Goal: Task Accomplishment & Management: Complete application form

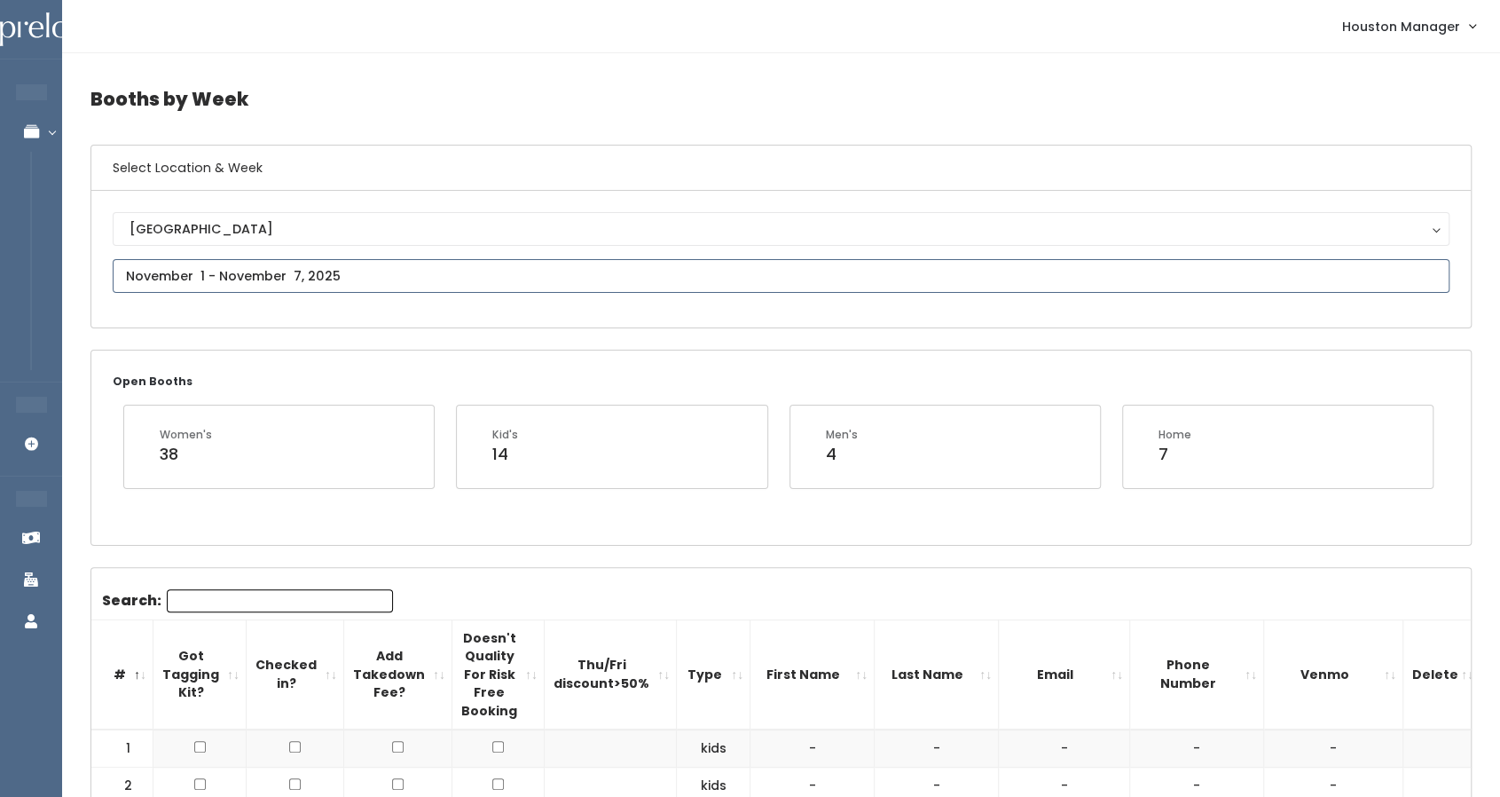
click at [321, 279] on input "text" at bounding box center [781, 276] width 1337 height 34
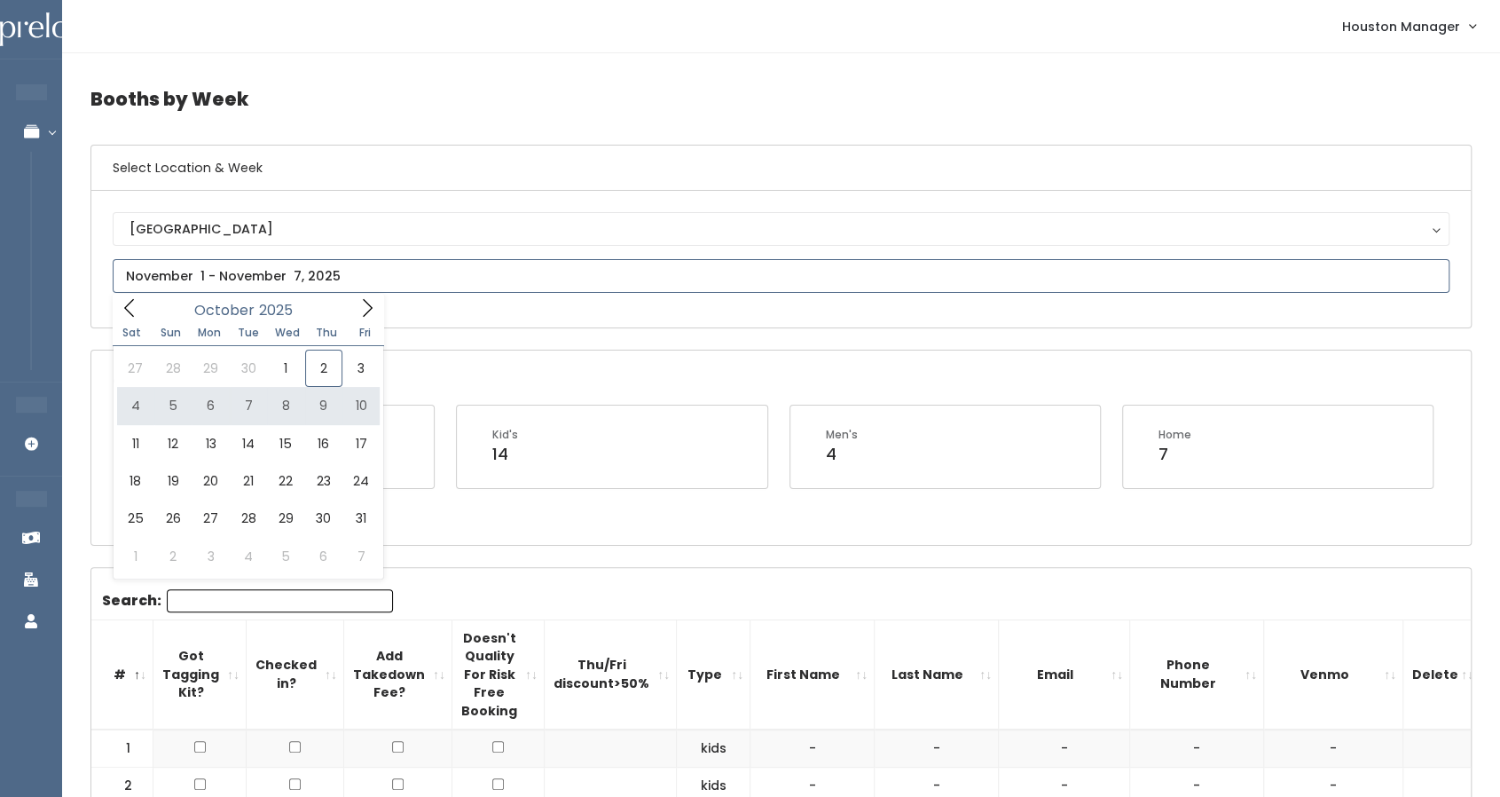
type input "October 4 to October 10"
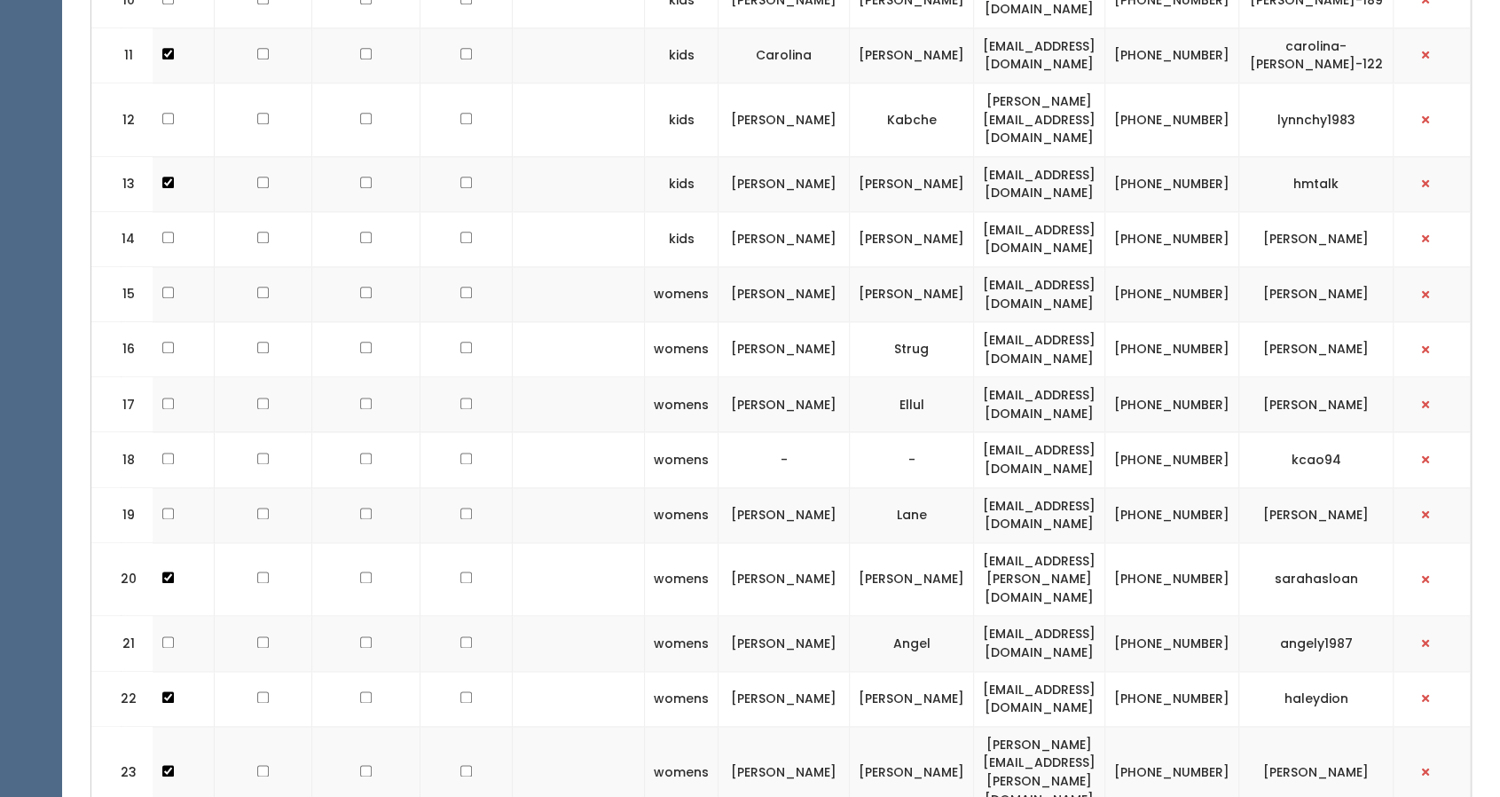
scroll to position [1307, 0]
click at [373, 267] on td at bounding box center [366, 294] width 108 height 55
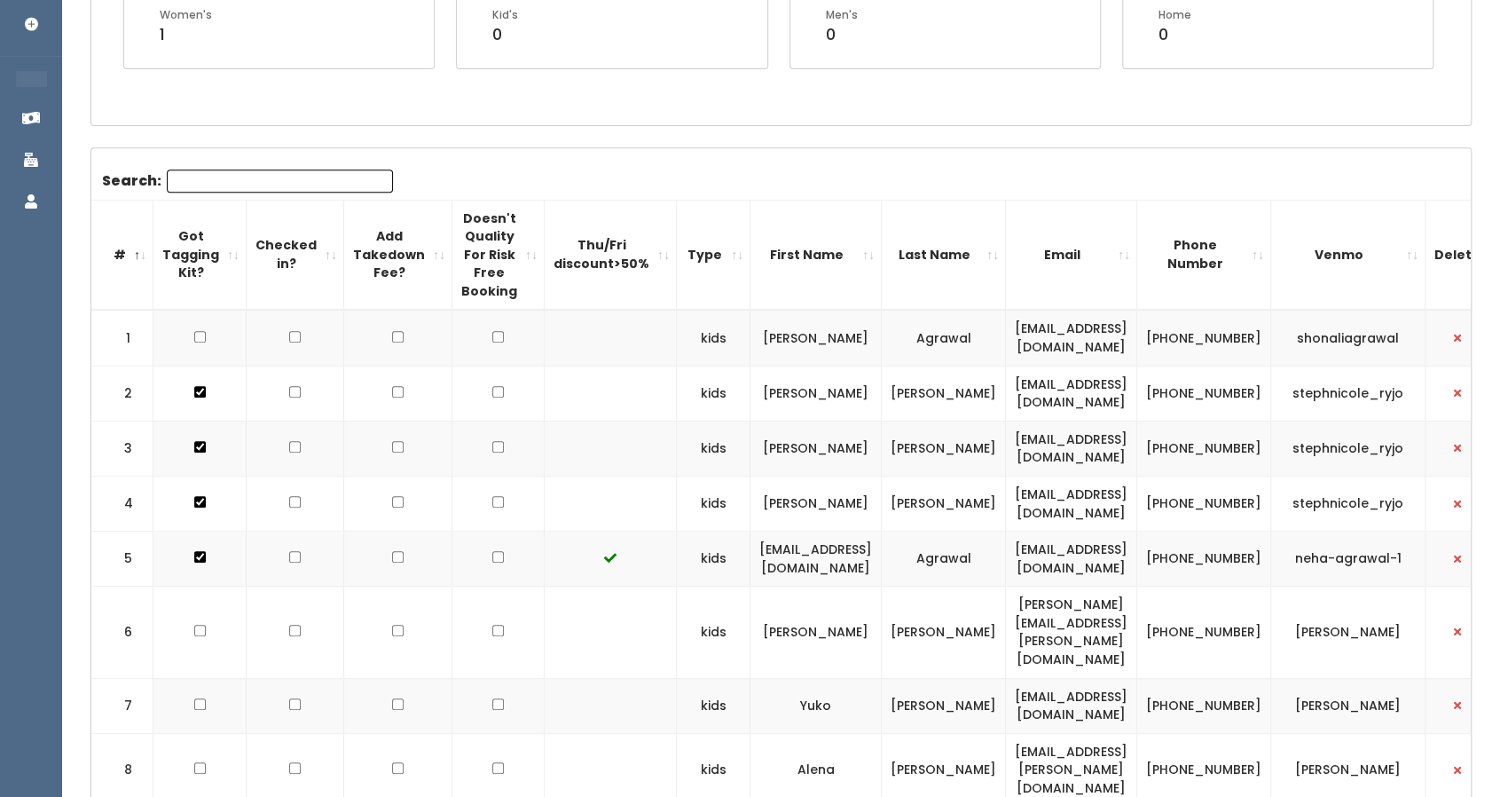
scroll to position [0, 0]
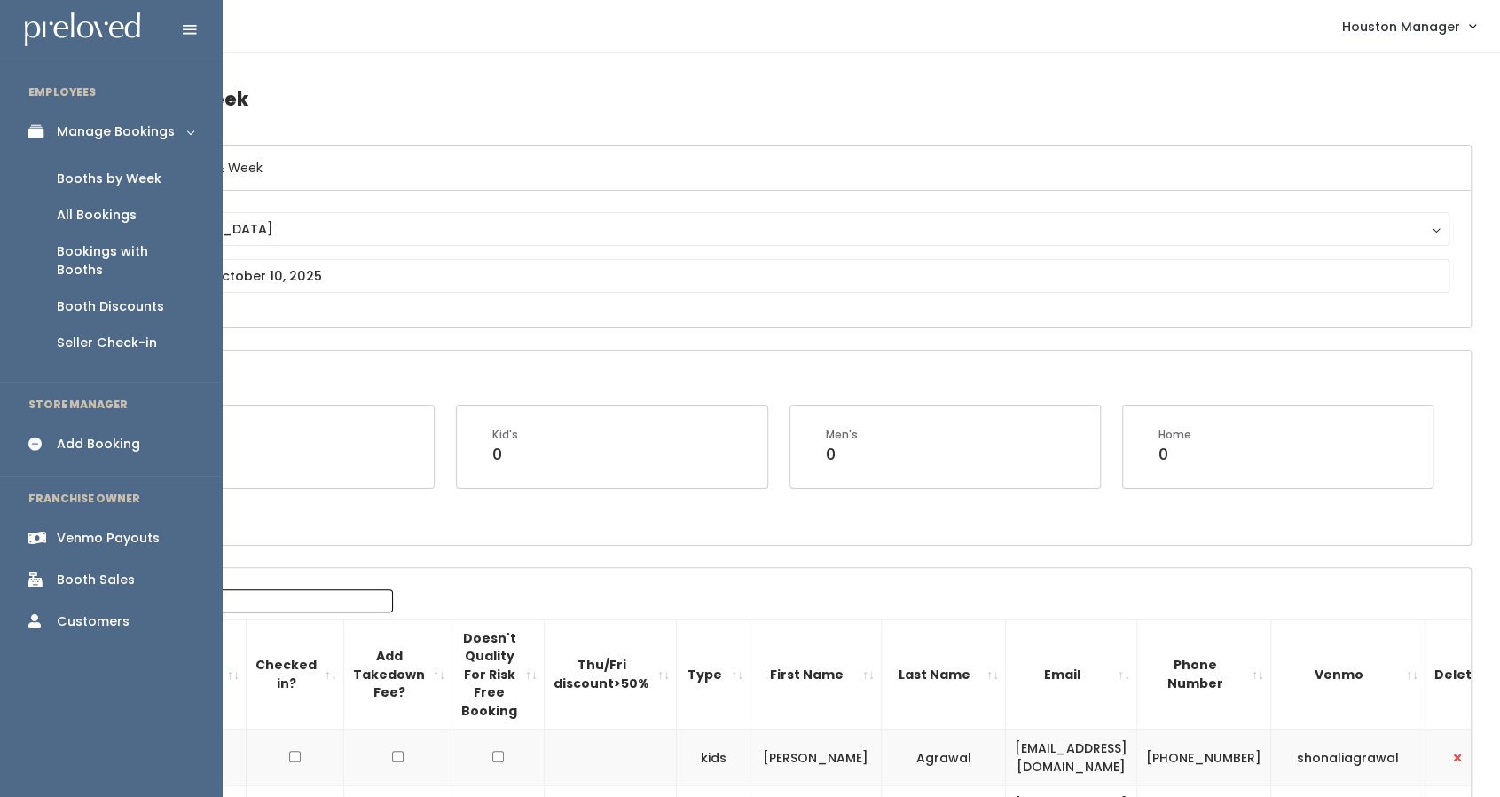
click at [89, 435] on div "Add Booking" at bounding box center [98, 444] width 83 height 19
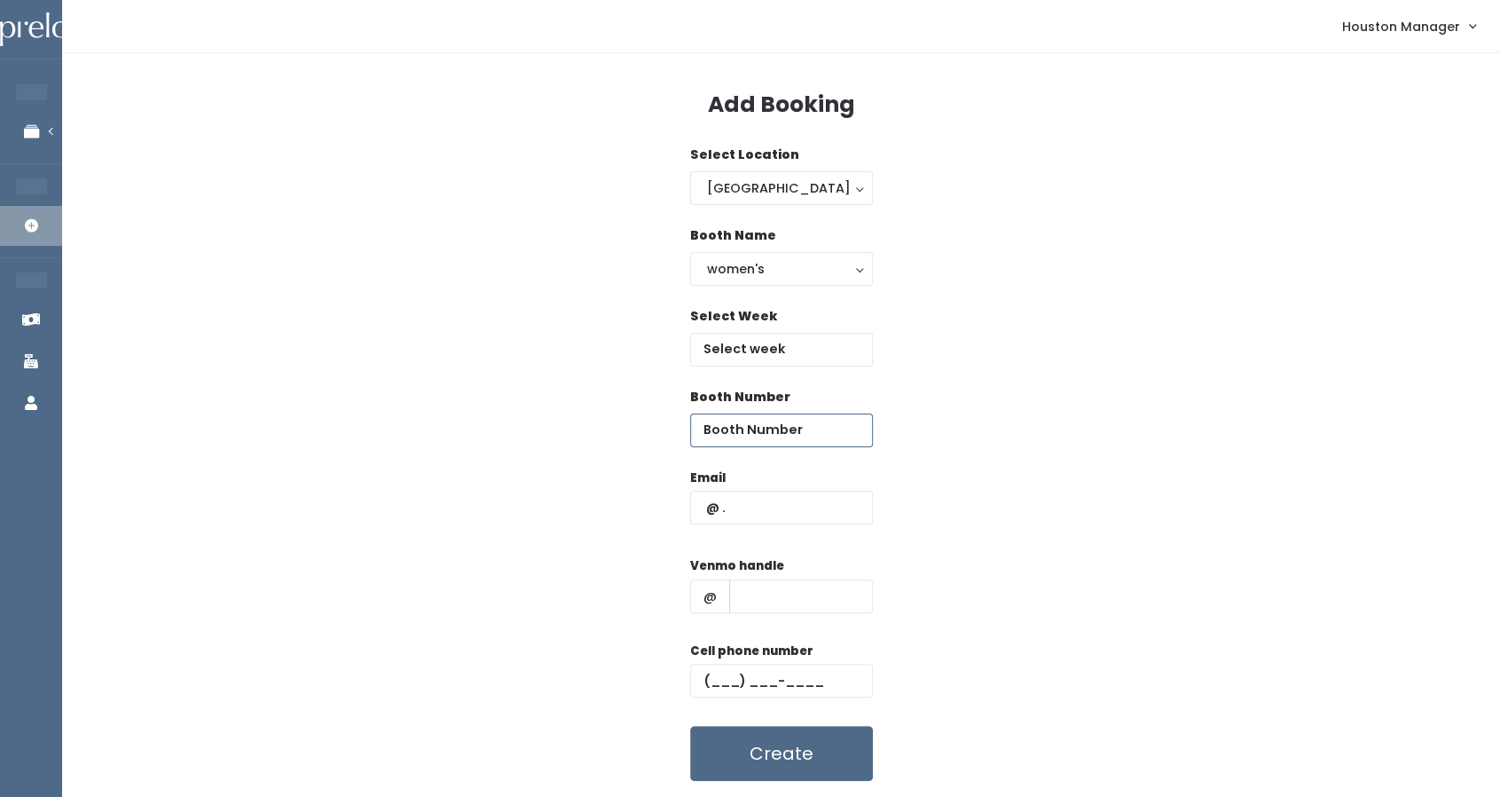
click at [782, 432] on input "number" at bounding box center [781, 430] width 183 height 34
type input "26"
type input "haleydochoa@gmail.com"
click at [770, 599] on input "text" at bounding box center [801, 596] width 144 height 34
type input "555"
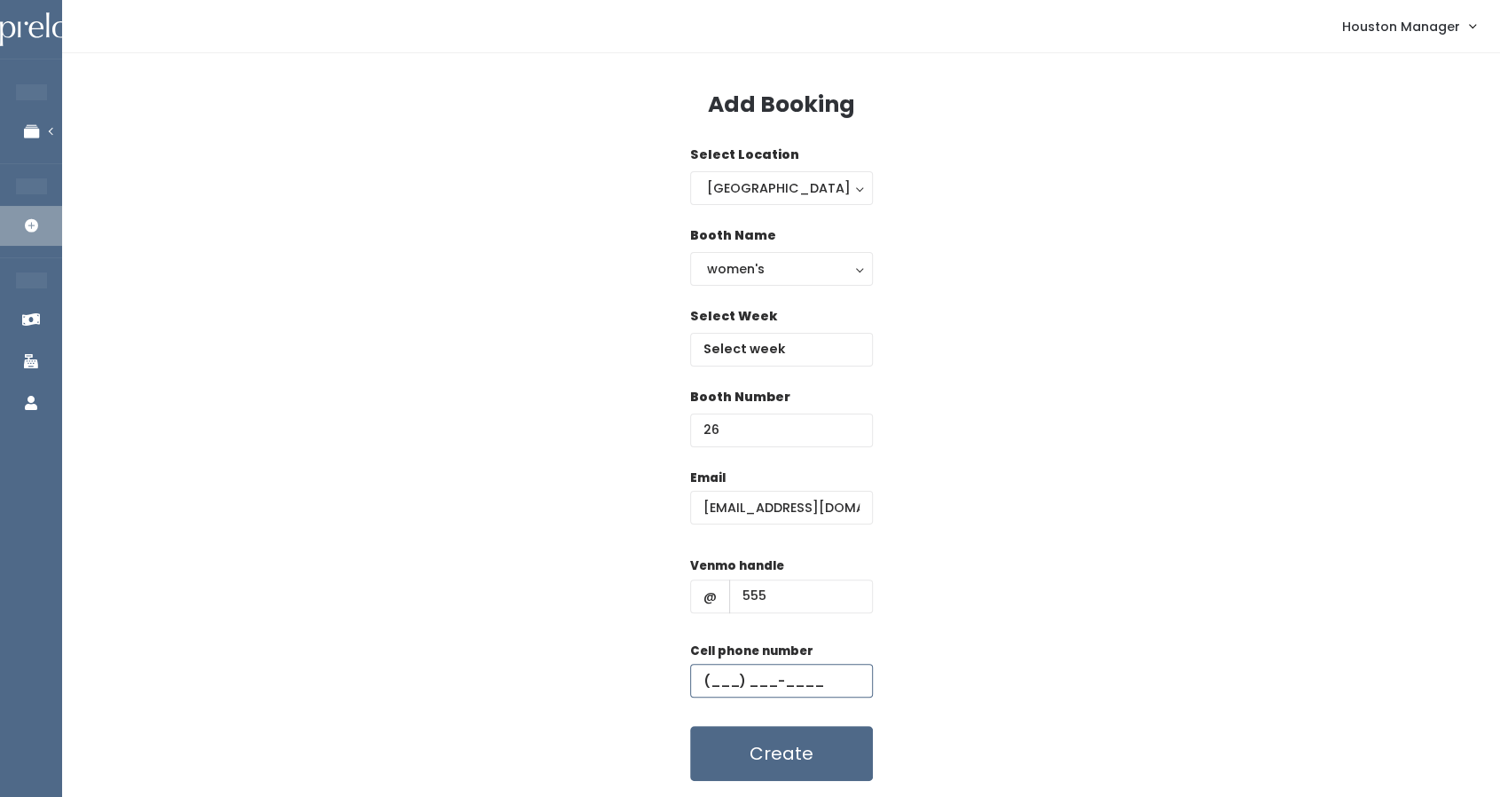
click at [722, 677] on input "text" at bounding box center [781, 680] width 183 height 34
type input "(655) 555-5555"
click at [731, 333] on input "text" at bounding box center [781, 350] width 183 height 34
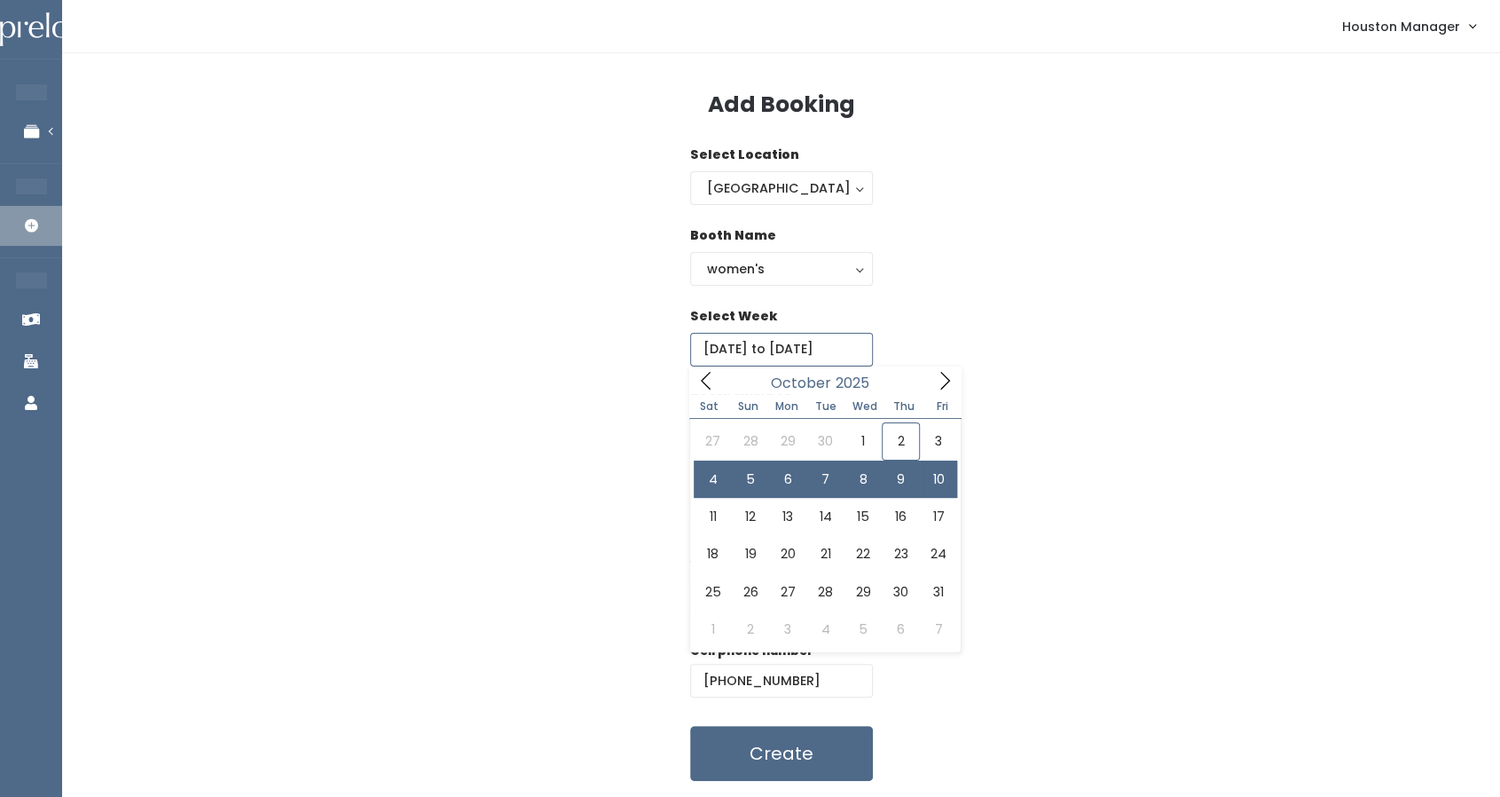
type input "October 4 to October 10"
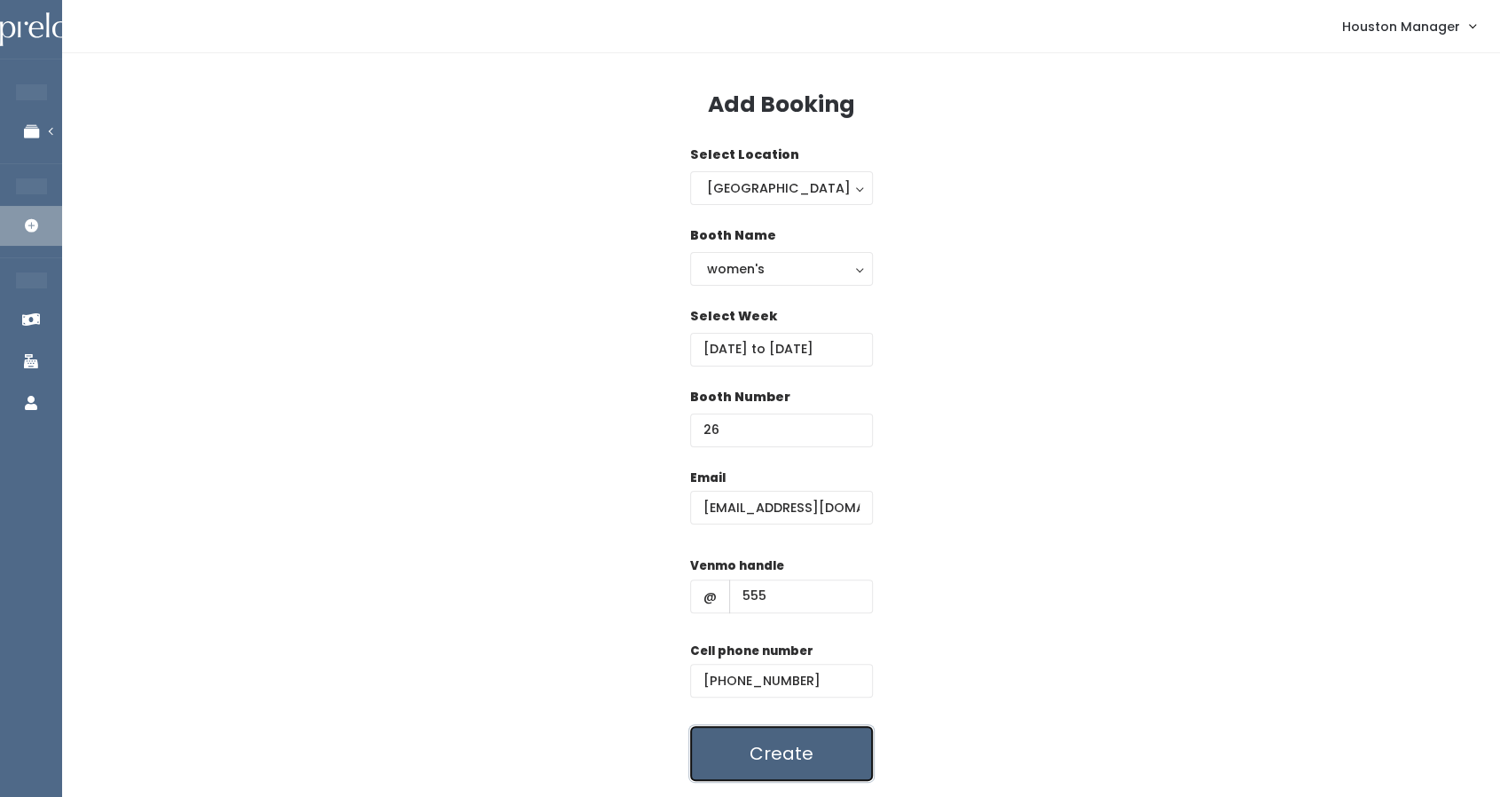
click at [806, 764] on button "Create" at bounding box center [781, 753] width 183 height 55
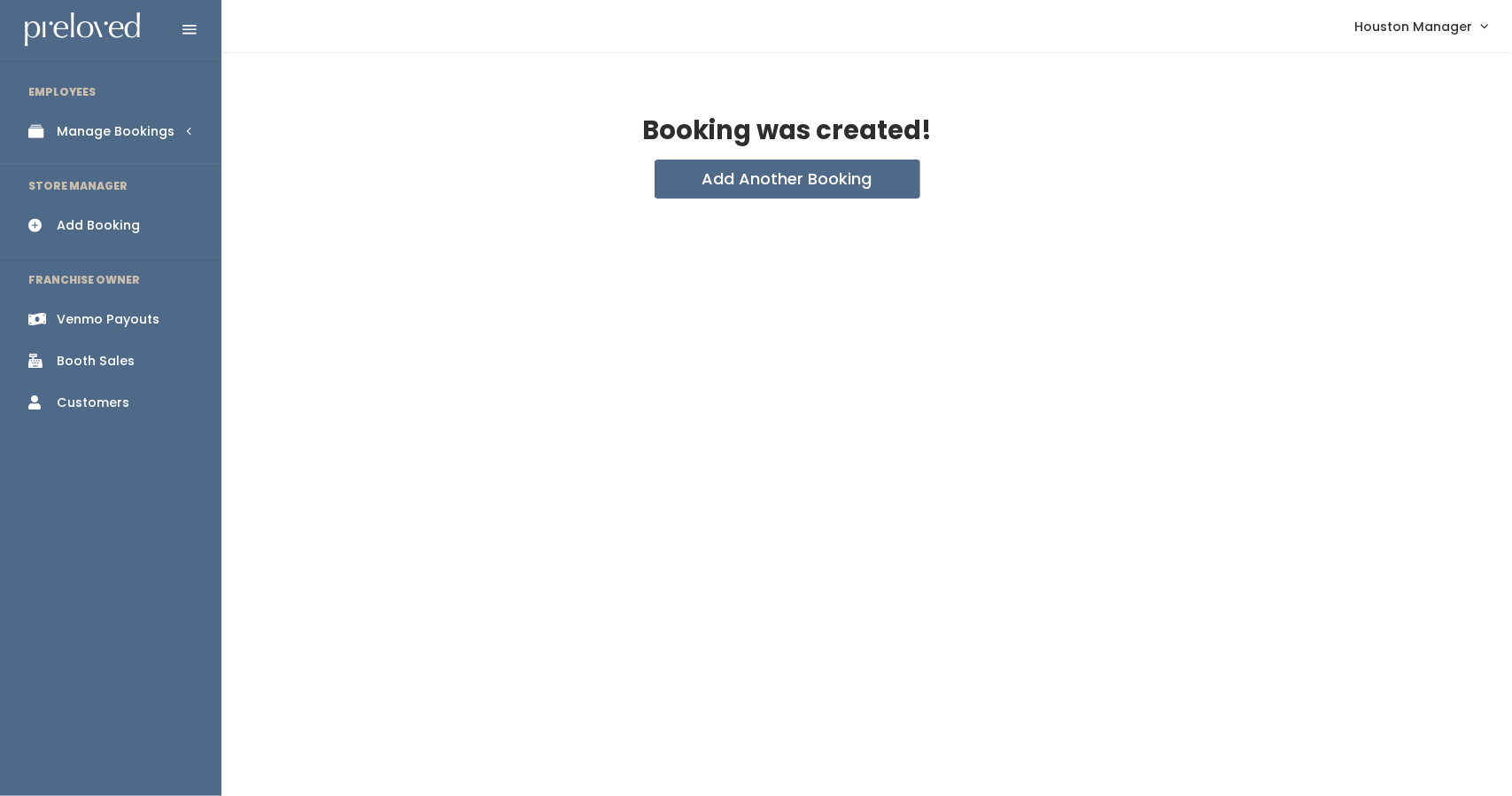
click at [105, 131] on div "Manage Bookings" at bounding box center [116, 131] width 118 height 19
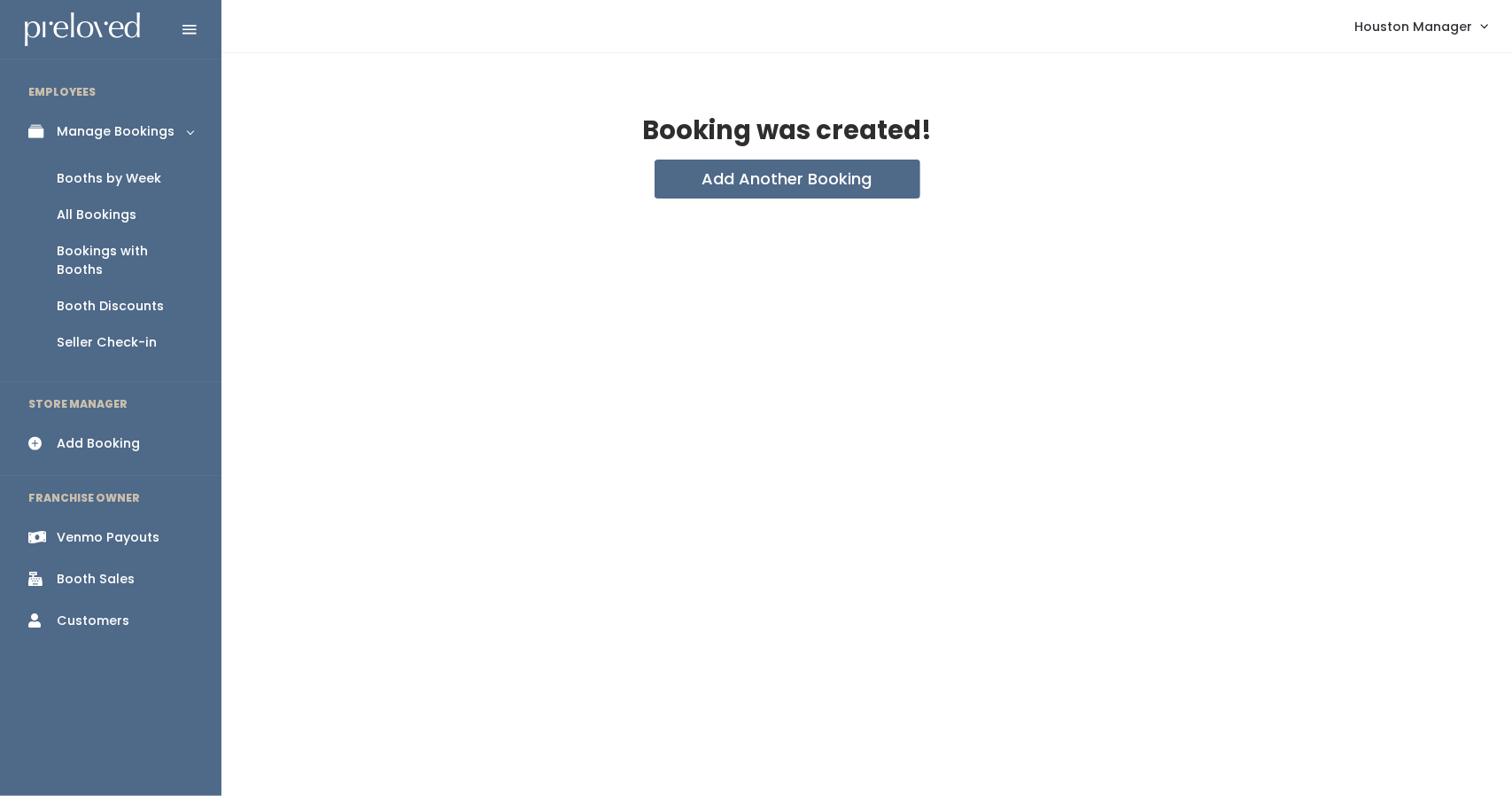
click at [103, 169] on div "Booths by Week" at bounding box center [109, 178] width 105 height 19
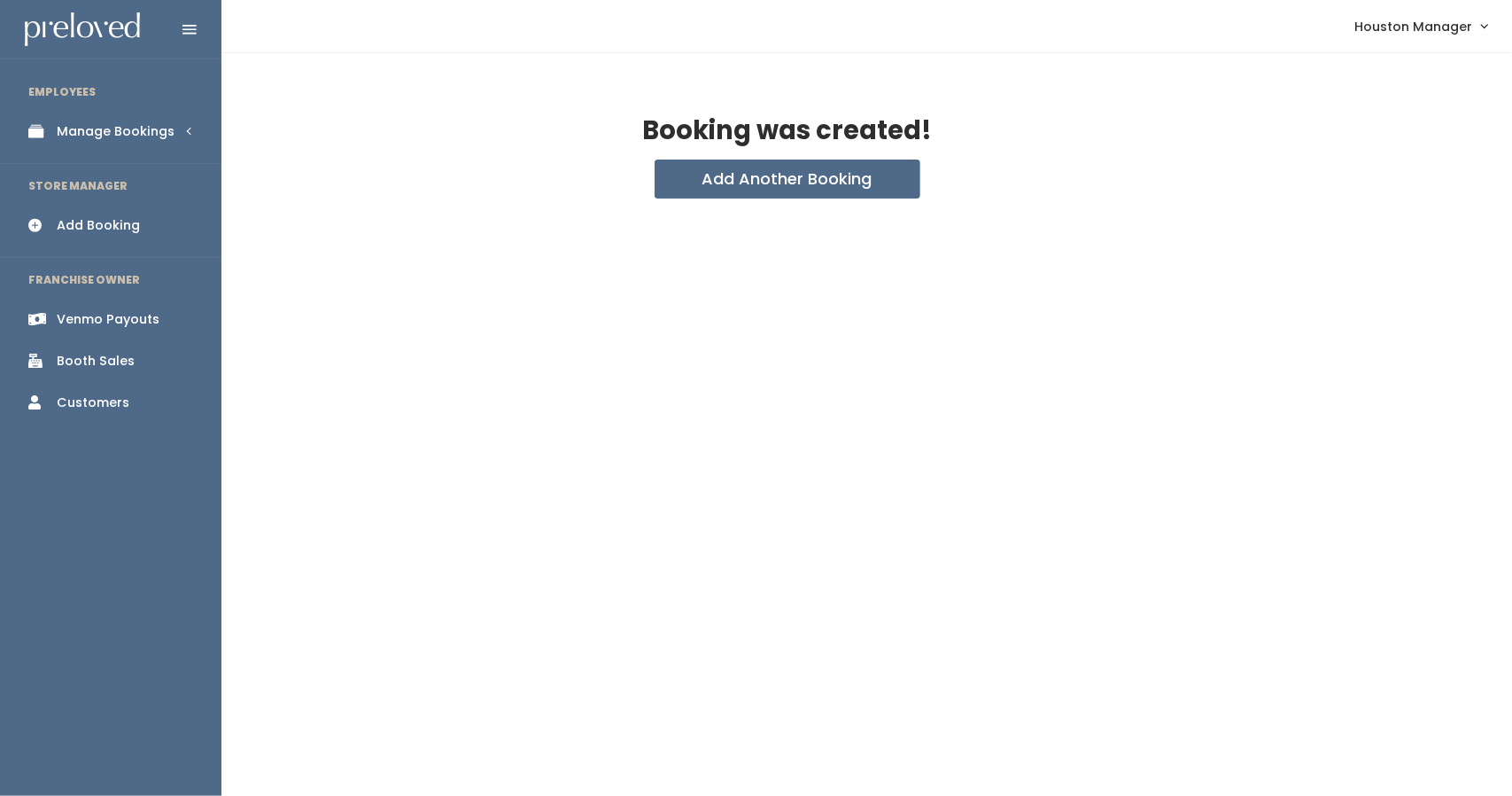
click at [82, 134] on div "Manage Bookings" at bounding box center [116, 131] width 118 height 19
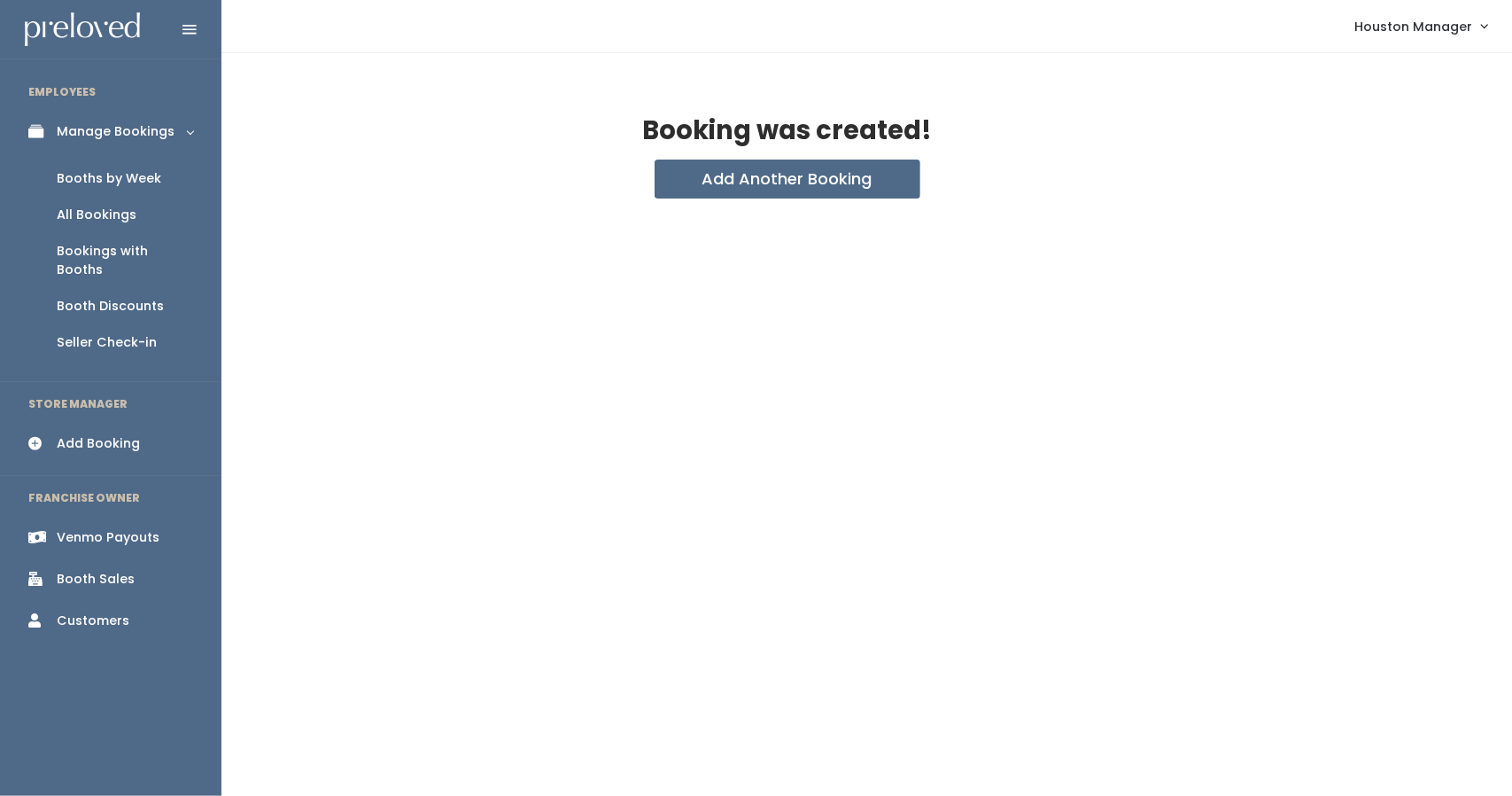
click at [90, 177] on div "Booths by Week" at bounding box center [109, 178] width 105 height 19
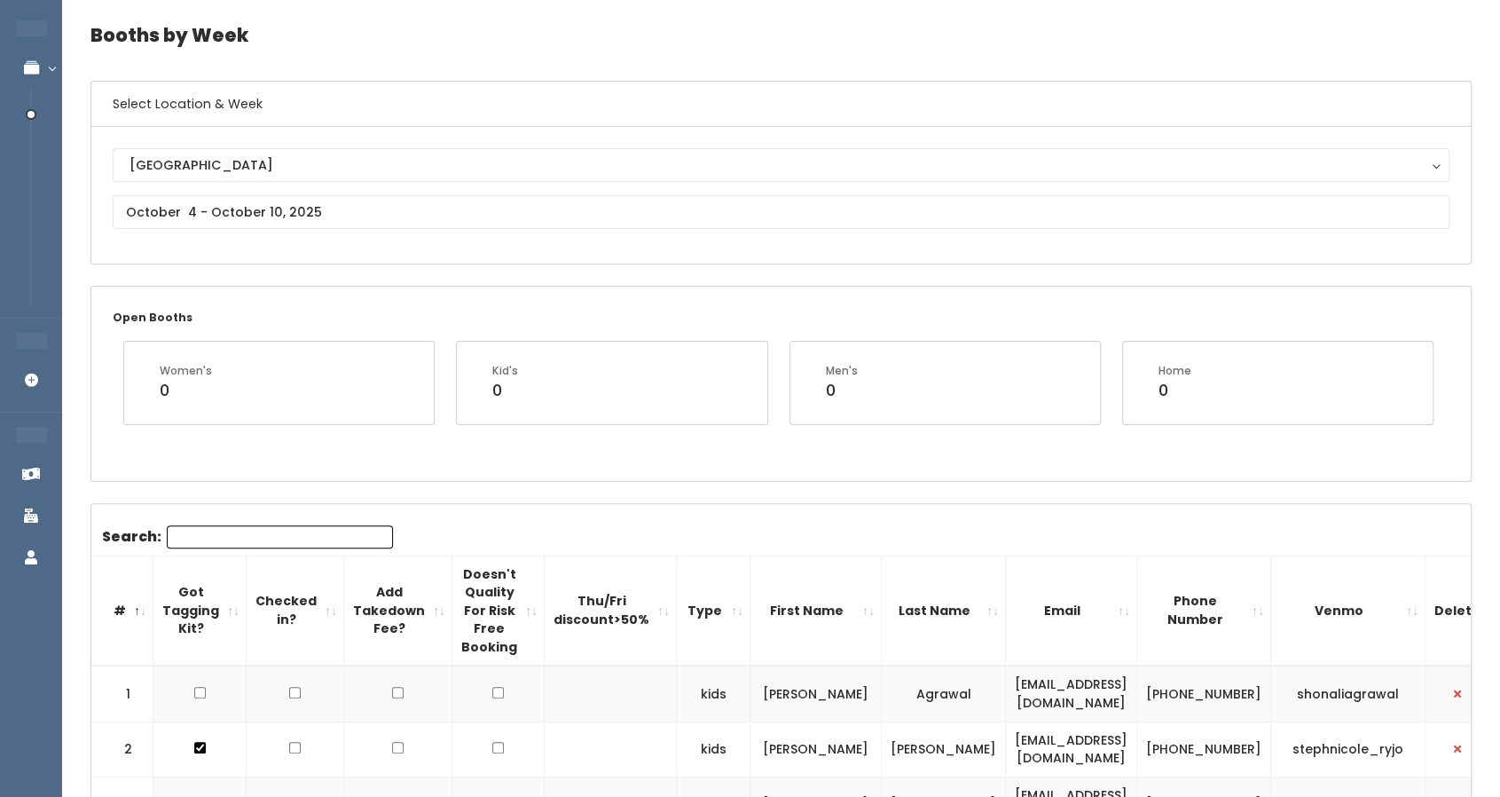
scroll to position [75, 0]
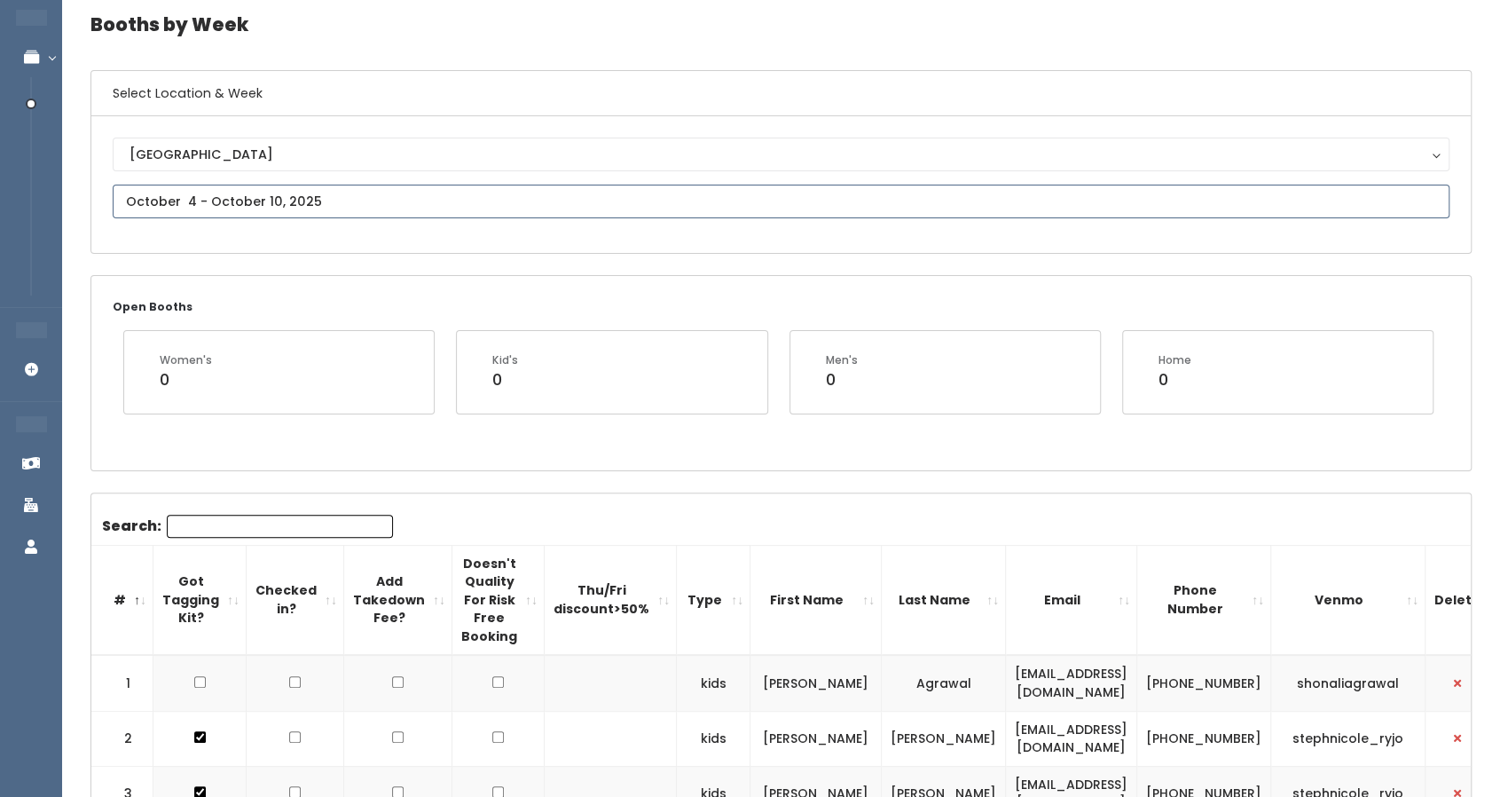
click at [482, 205] on input "text" at bounding box center [781, 202] width 1337 height 34
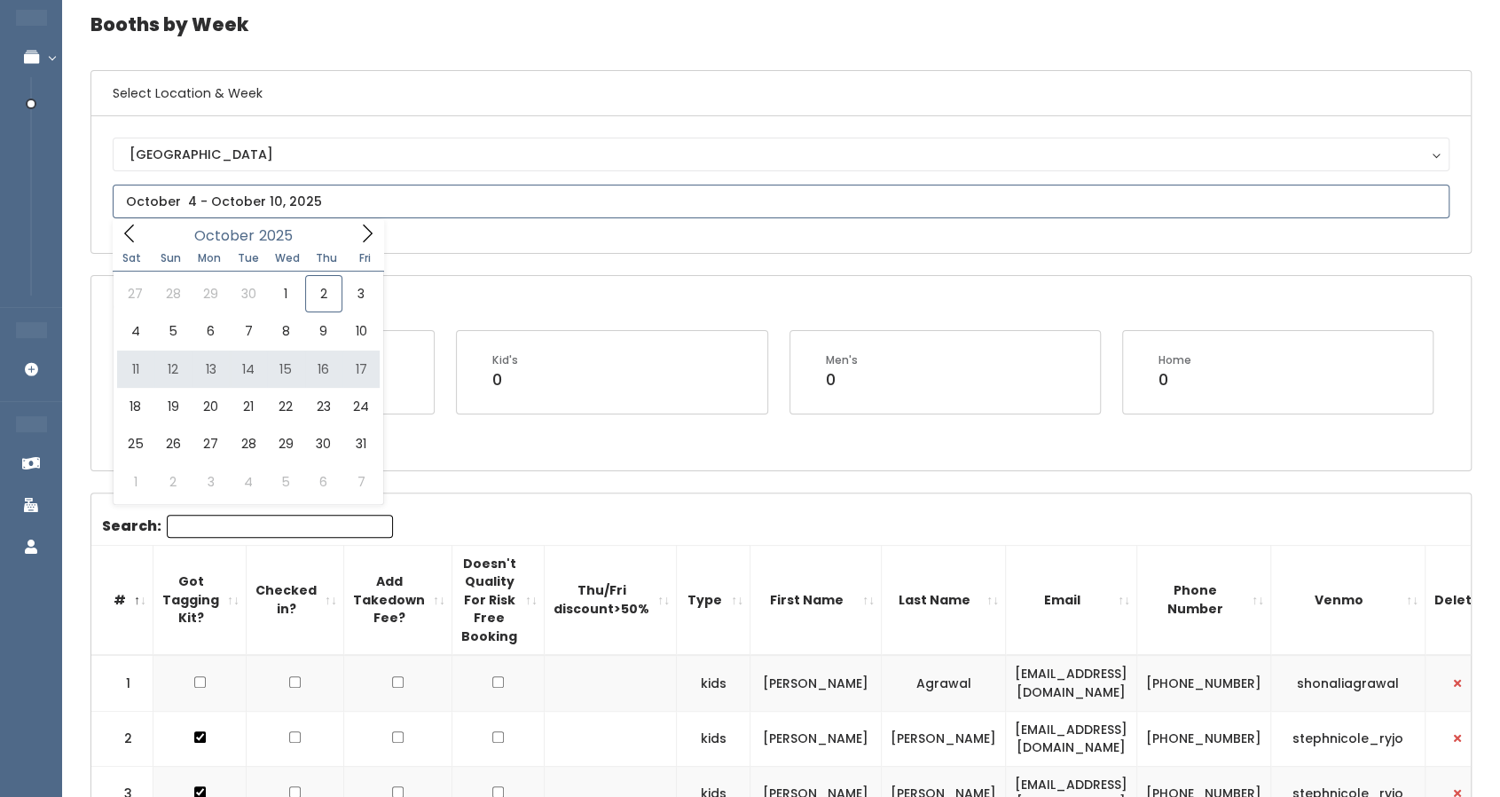
type input "October 11 to October 17"
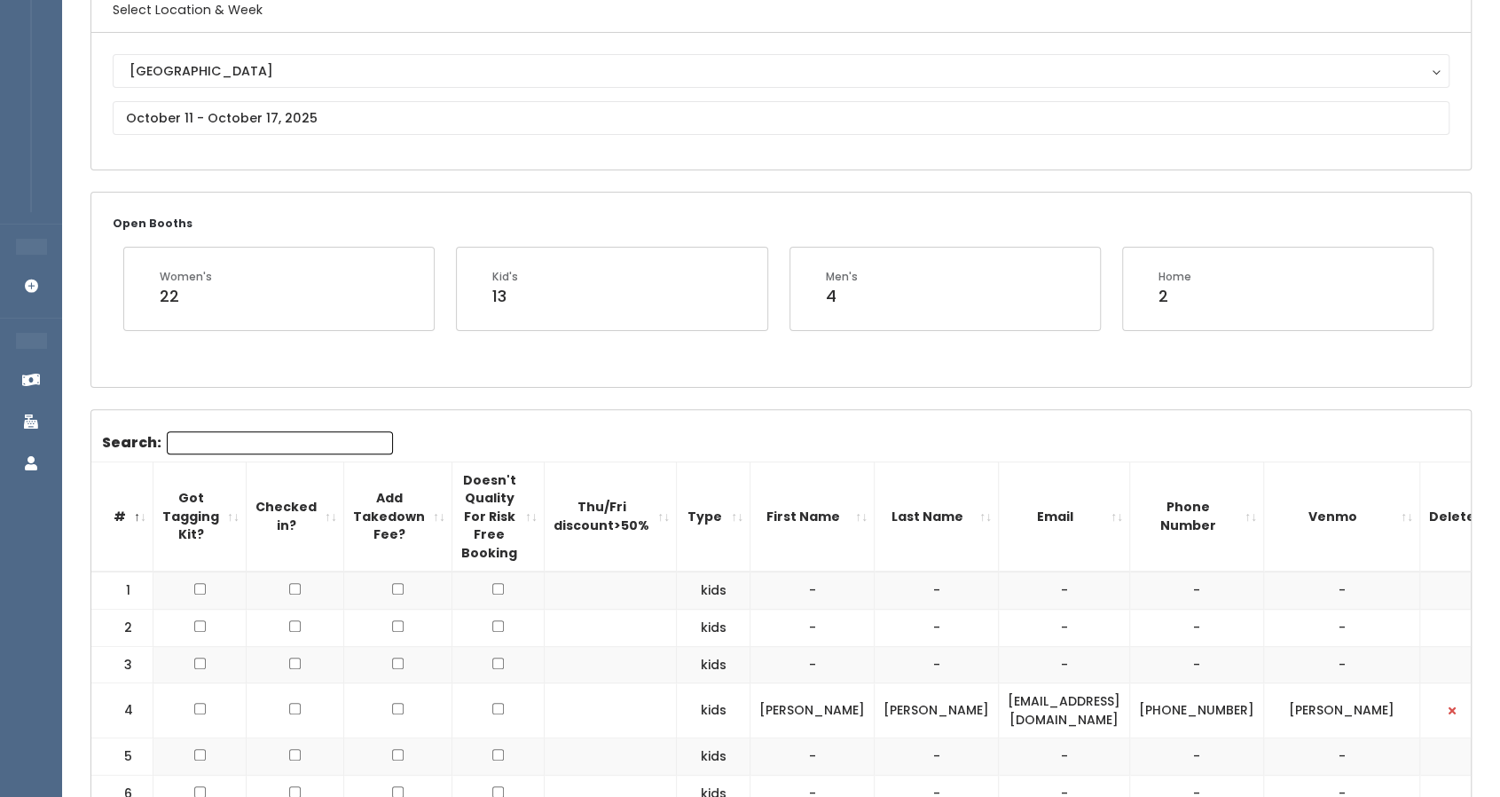
scroll to position [157, 0]
click at [287, 118] on input "text" at bounding box center [781, 119] width 1337 height 34
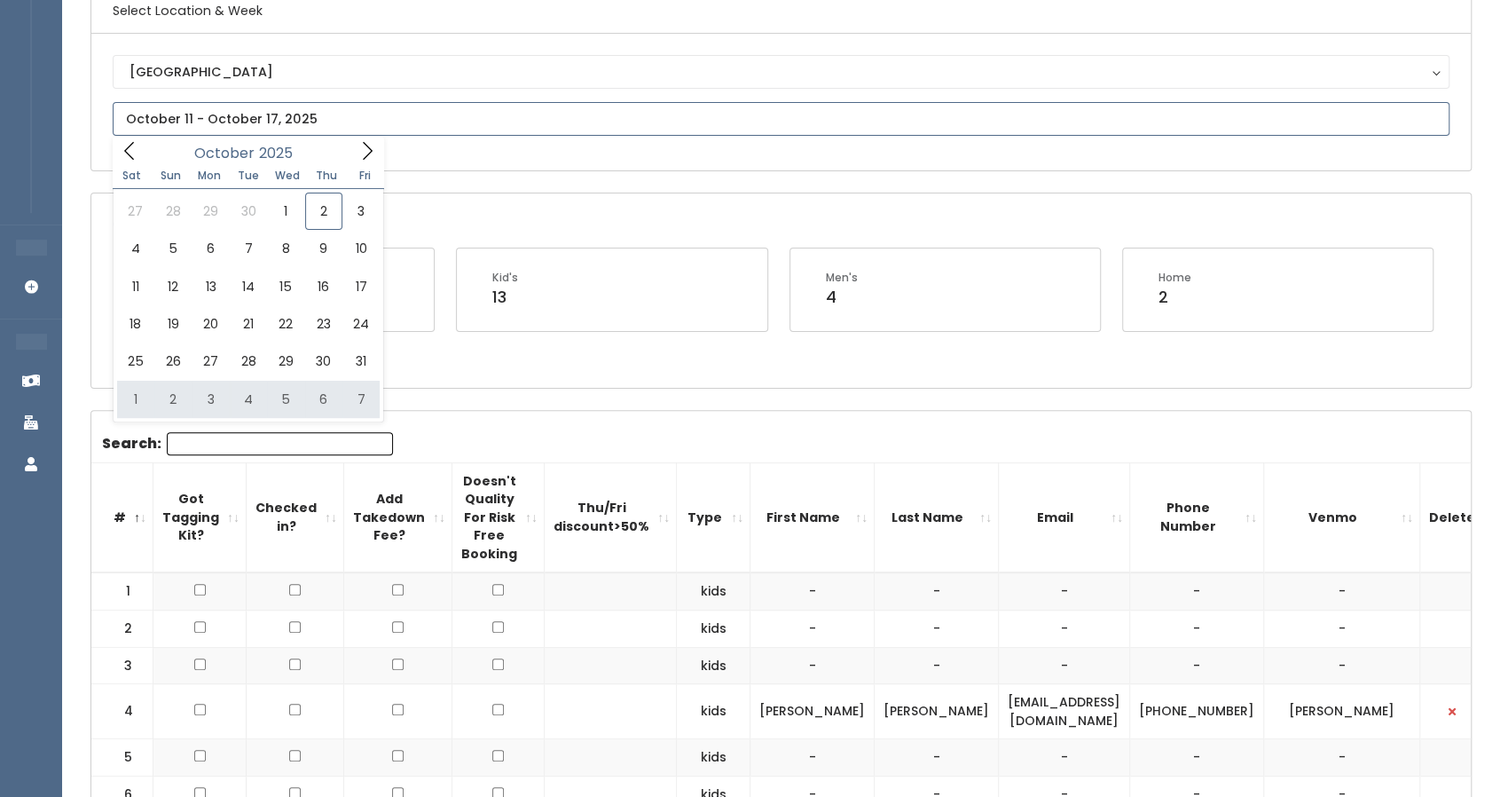
type input "November 1 to November 7"
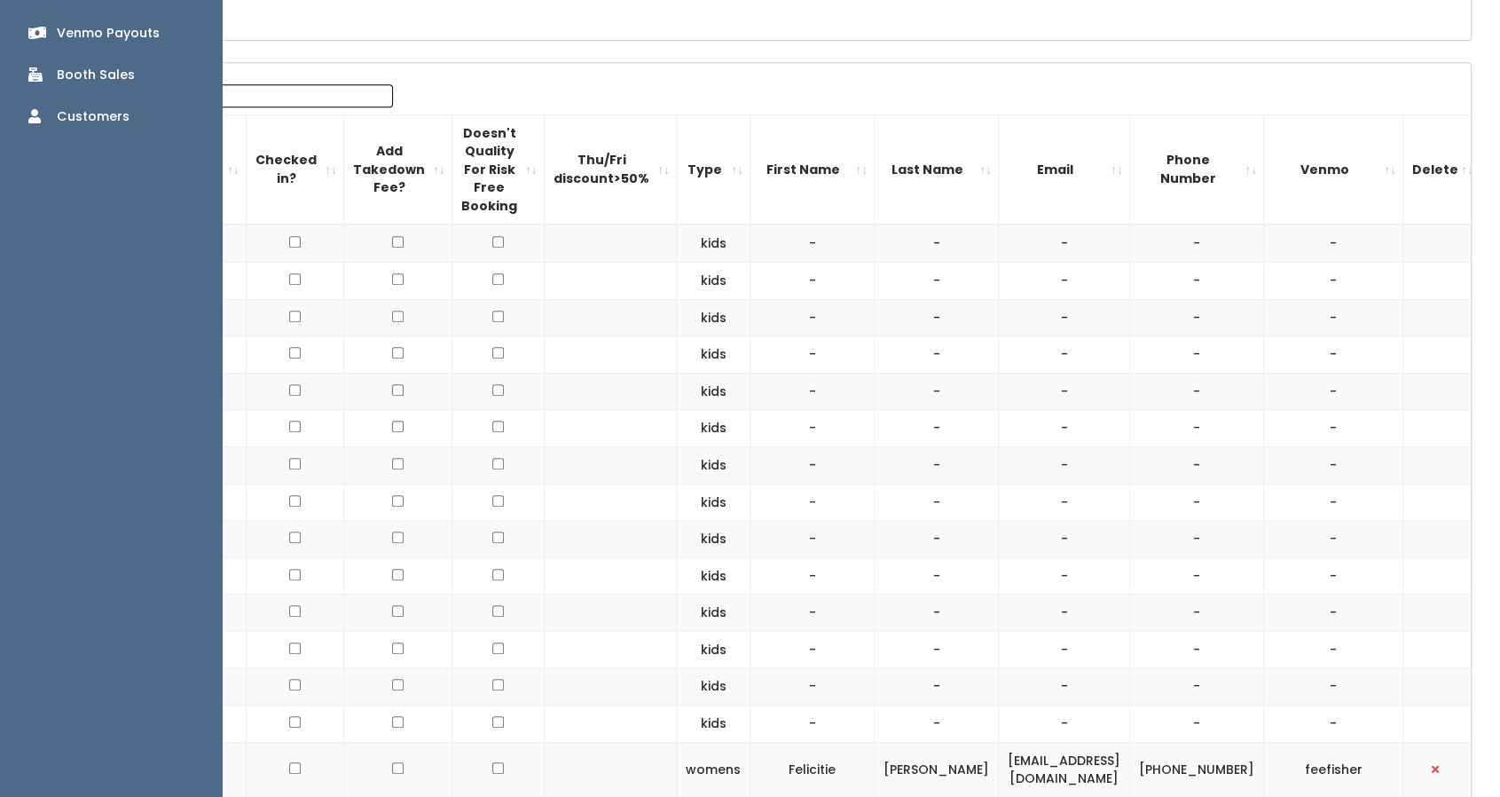
scroll to position [506, 0]
click at [105, 64] on div "Booth Sales" at bounding box center [96, 73] width 78 height 19
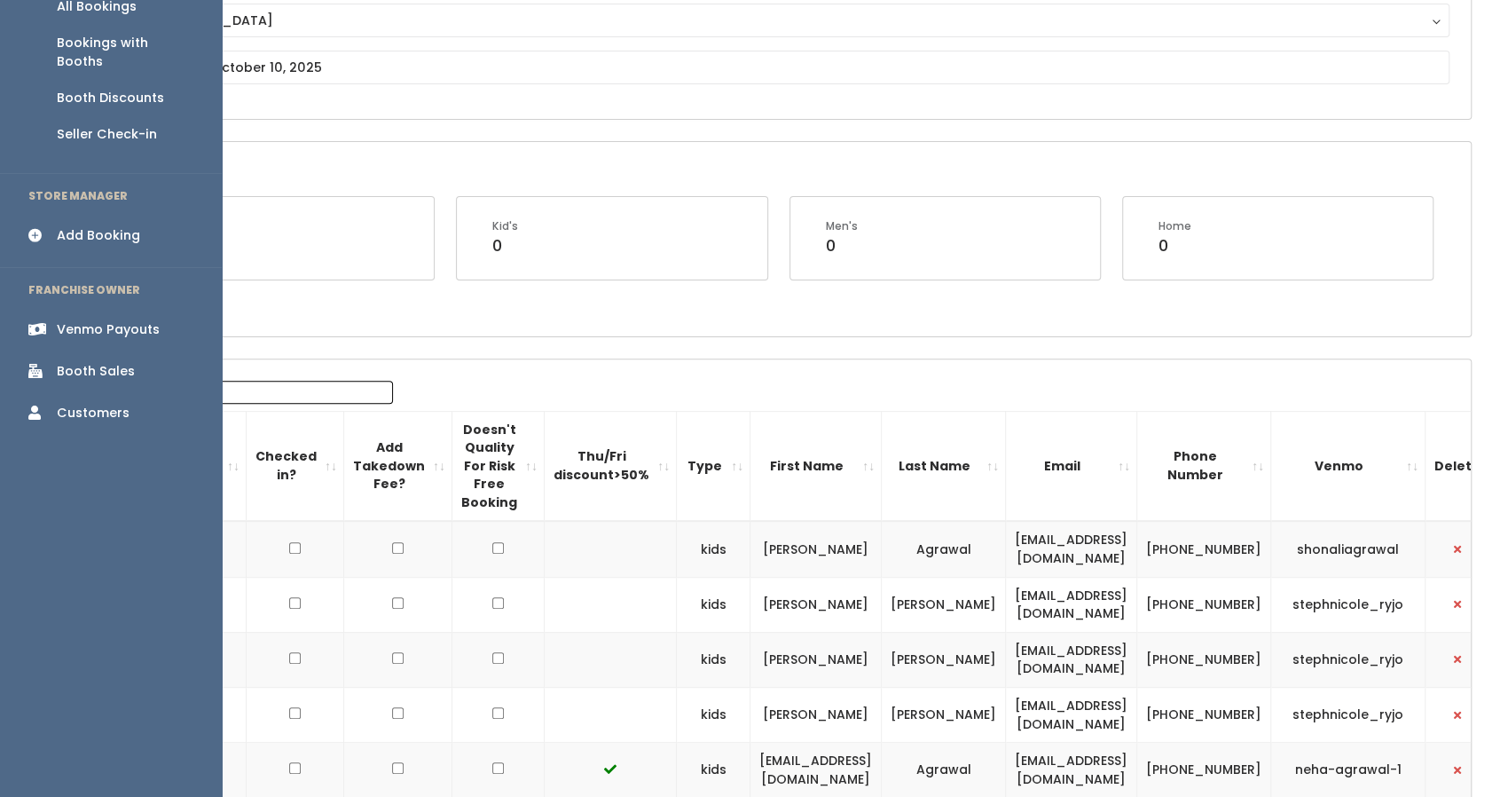
scroll to position [160, 0]
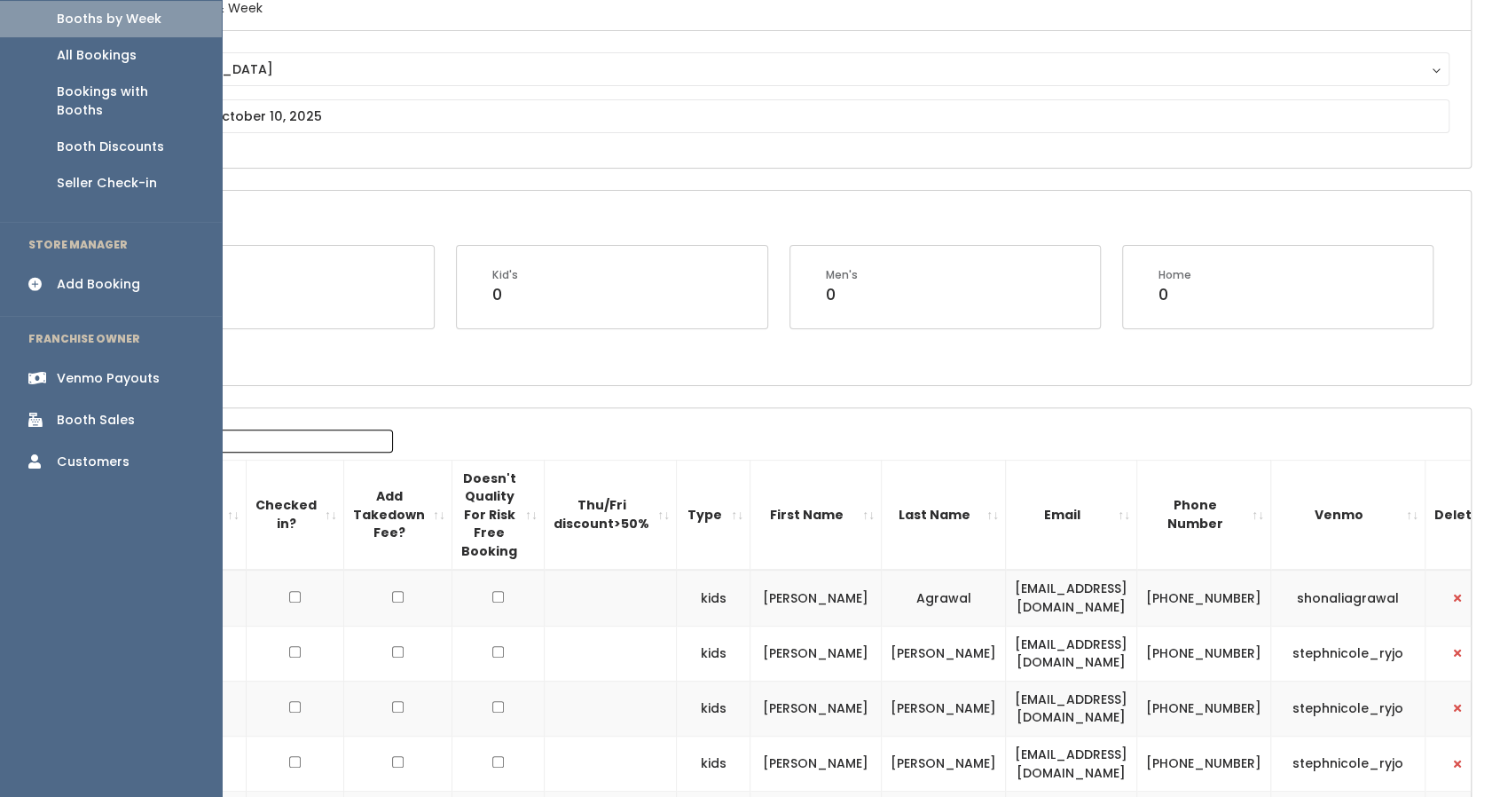
click at [80, 137] on div "Booth Discounts" at bounding box center [110, 146] width 107 height 19
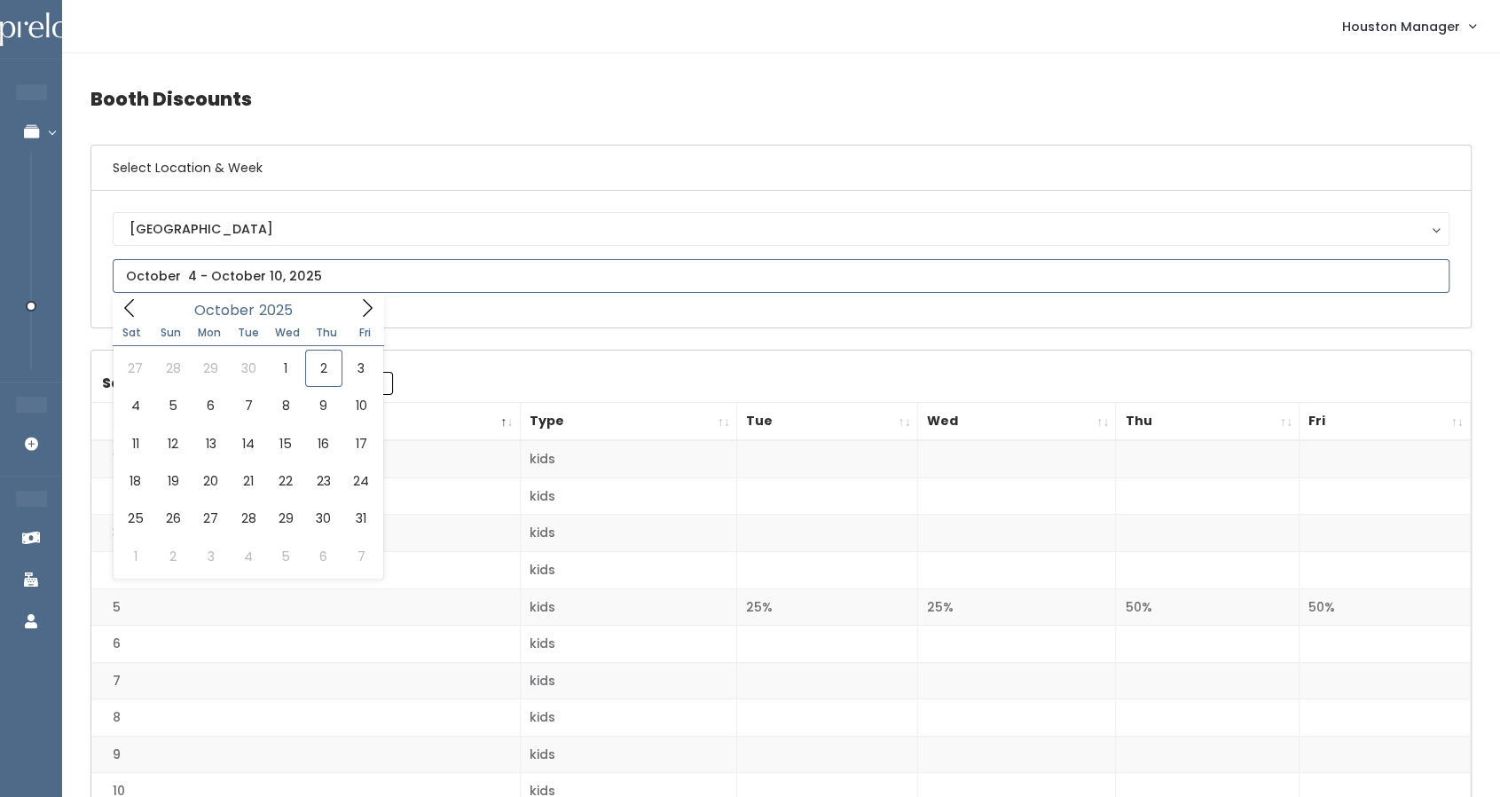
drag, startPoint x: 658, startPoint y: 272, endPoint x: 394, endPoint y: 365, distance: 280.3
type input "September 27 to October 3"
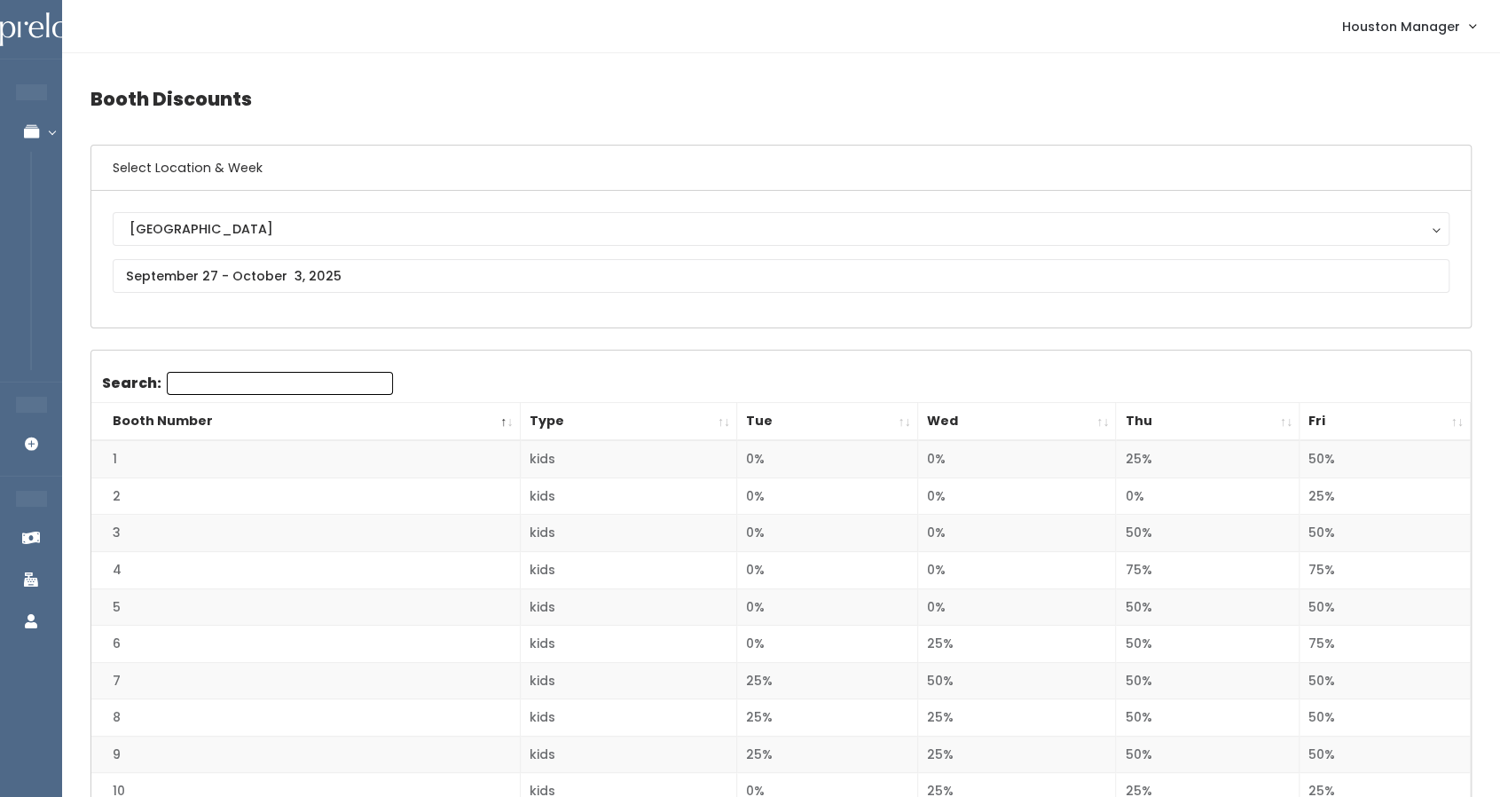
click at [1389, 408] on th "Fri" at bounding box center [1384, 422] width 171 height 38
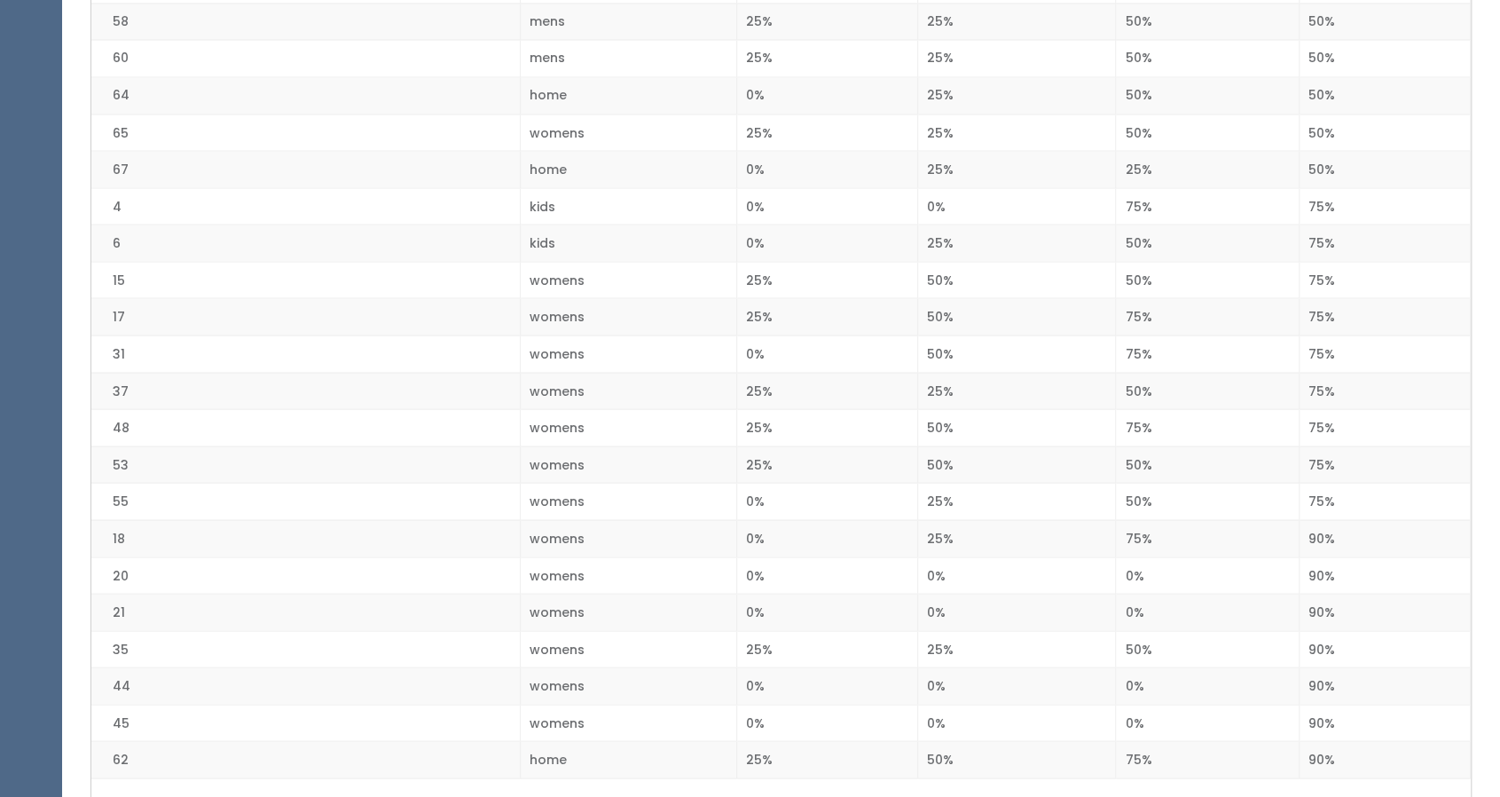
scroll to position [2226, 0]
